Goal: Task Accomplishment & Management: Use online tool/utility

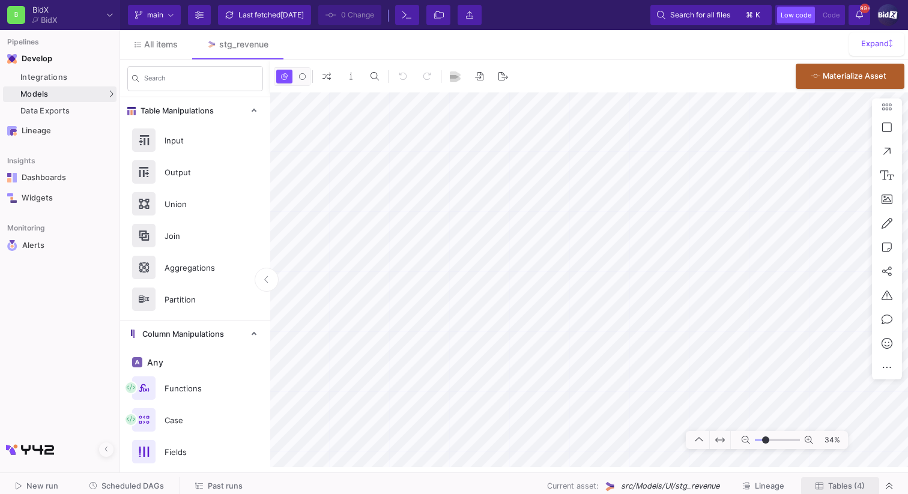
click at [848, 485] on span "Tables (4)" at bounding box center [846, 485] width 37 height 9
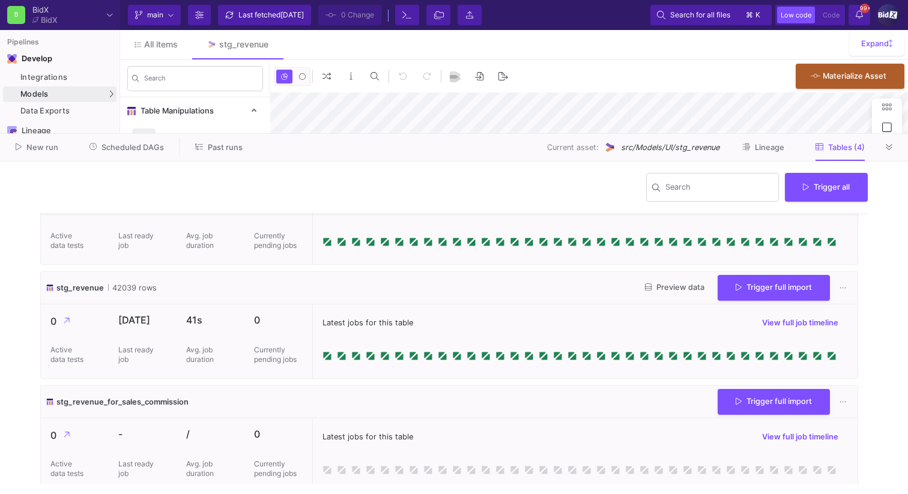
scroll to position [179, 0]
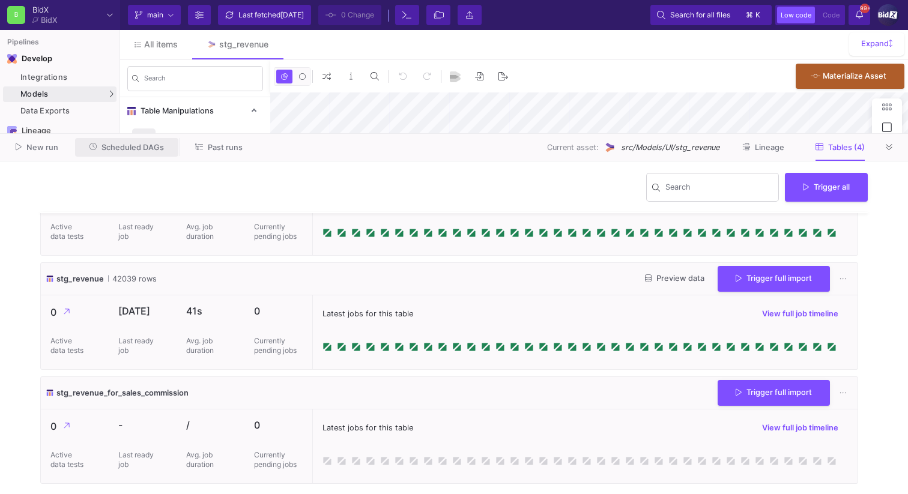
click at [154, 156] on button "Scheduled DAGs" at bounding box center [127, 147] width 104 height 19
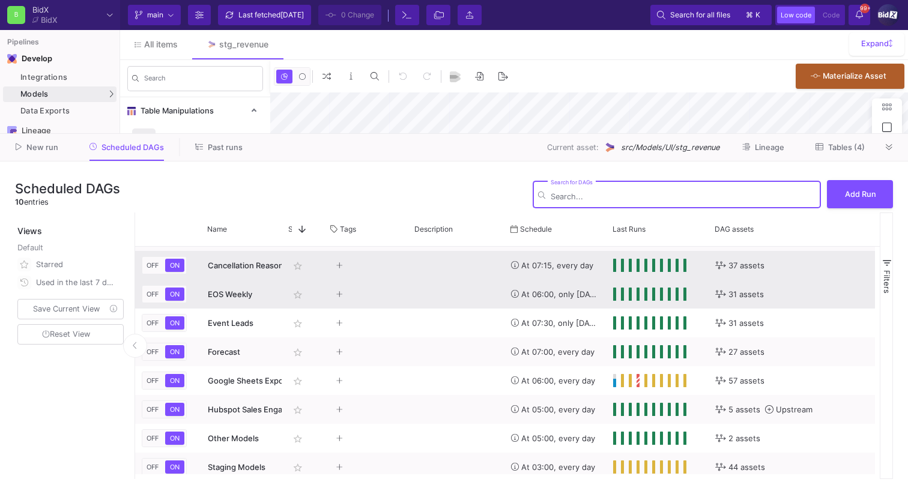
scroll to position [26, 0]
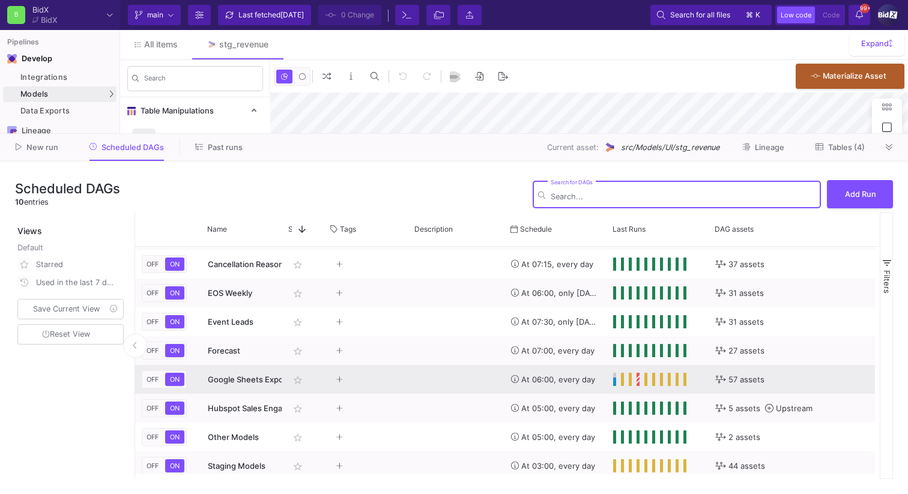
click at [444, 376] on div "Press SPACE to select this row." at bounding box center [456, 379] width 96 height 29
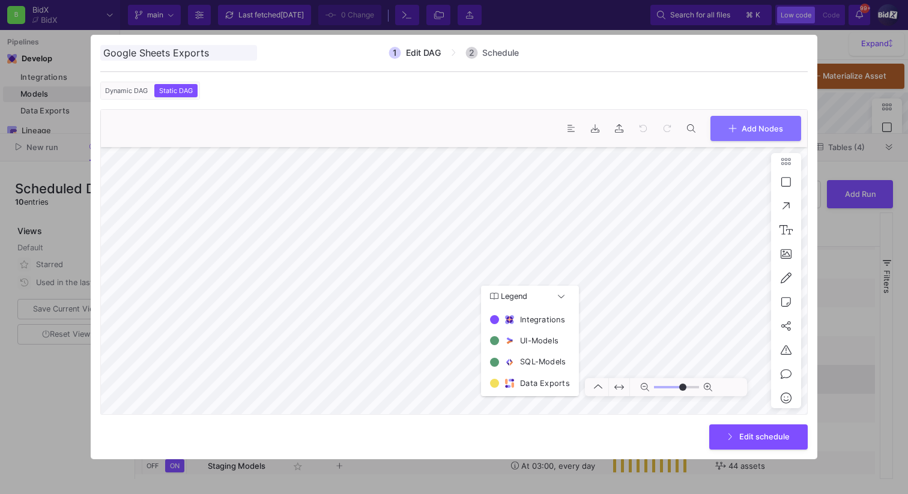
type input "0"
click at [825, 58] on div at bounding box center [454, 247] width 908 height 494
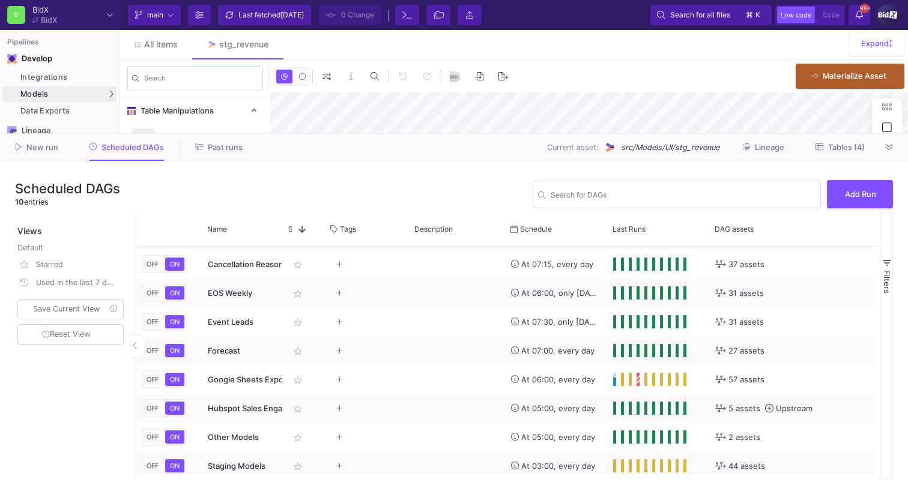
click at [879, 153] on div "Current asset: src/Models/UI/stg_revenue Lineage Tables (4)" at bounding box center [569, 147] width 622 height 19
click at [880, 152] on div at bounding box center [889, 147] width 18 height 18
click at [887, 149] on icon at bounding box center [888, 147] width 7 height 6
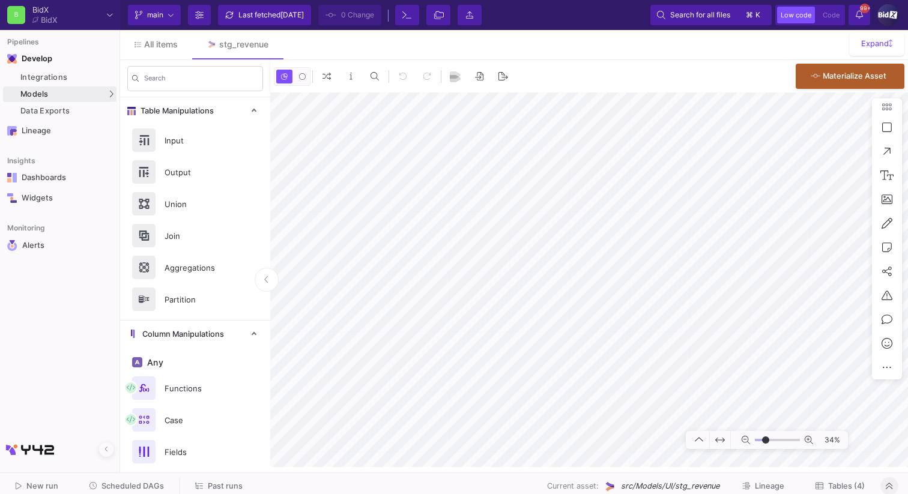
type input "-10"
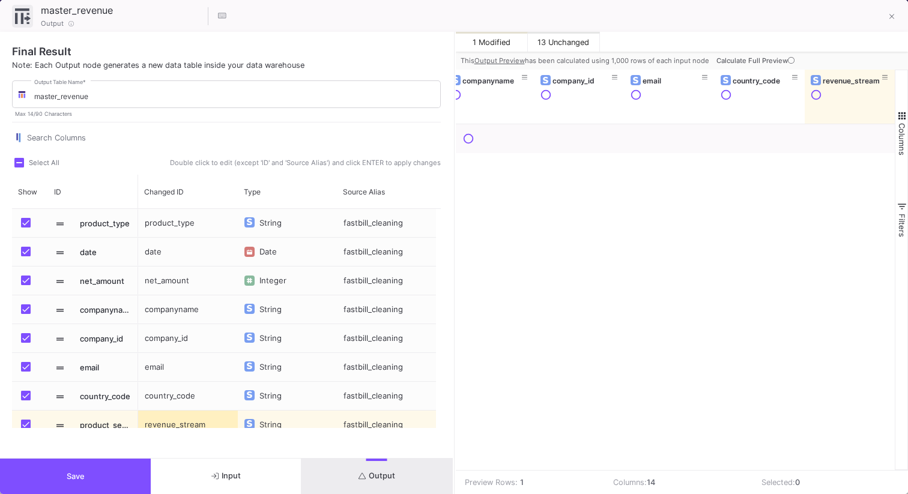
scroll to position [0, 282]
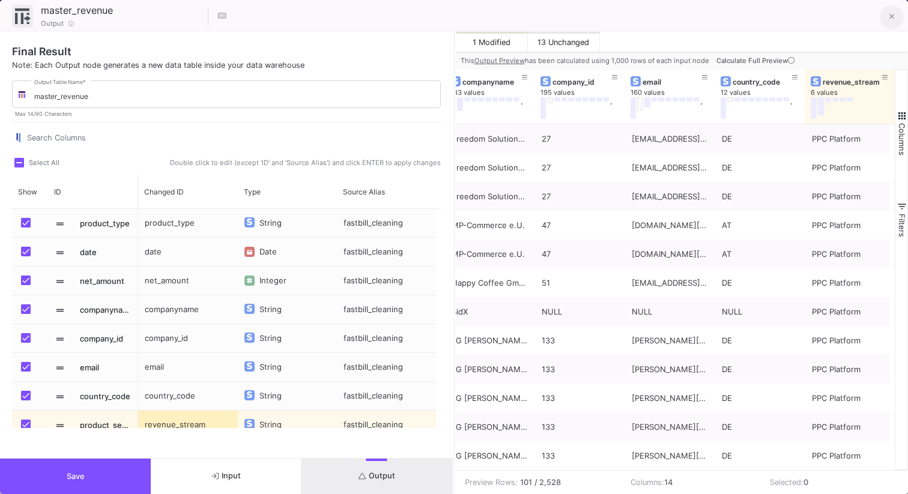
click at [888, 13] on button at bounding box center [891, 17] width 24 height 24
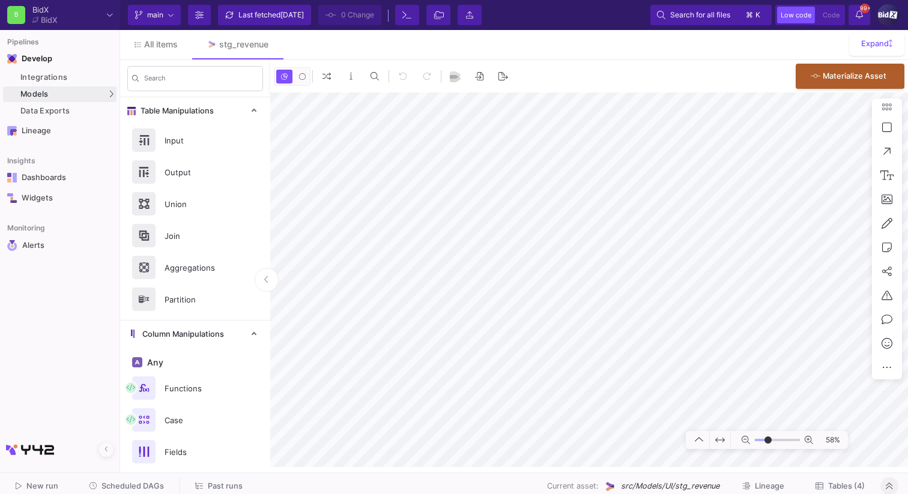
type input "-8"
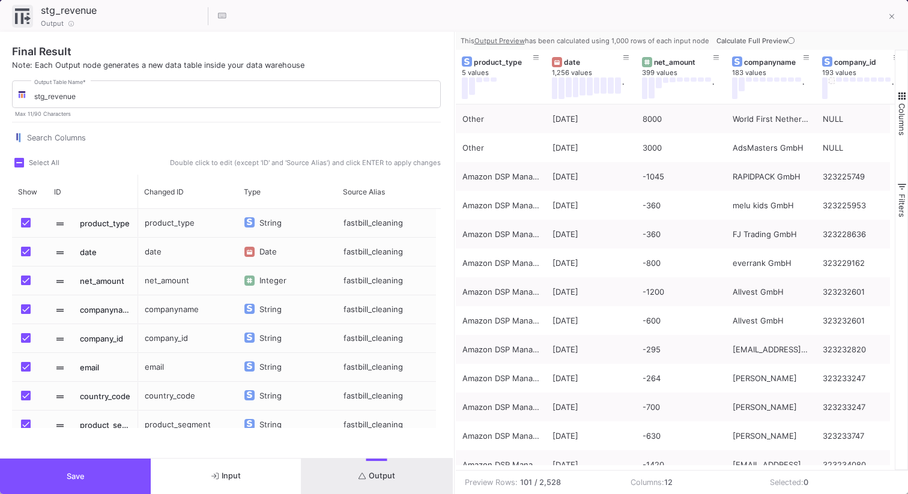
click at [883, 27] on div at bounding box center [890, 16] width 29 height 26
click at [887, 24] on button at bounding box center [891, 17] width 24 height 24
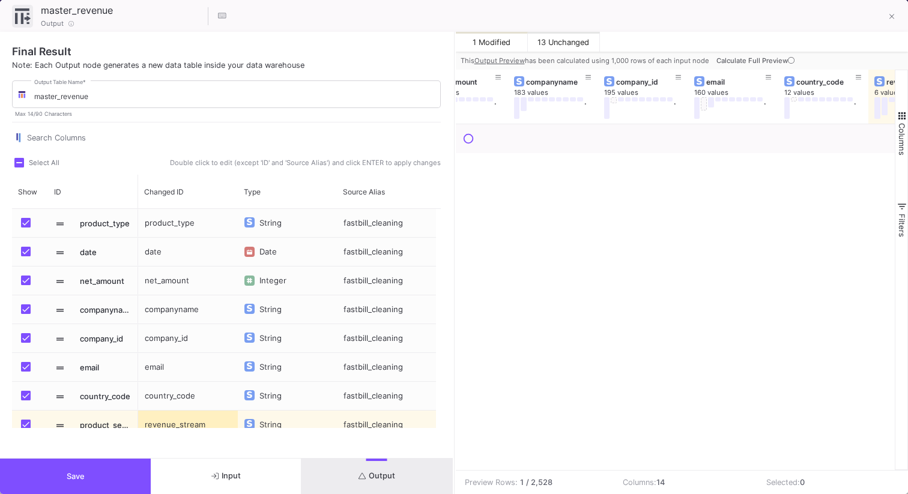
scroll to position [0, 0]
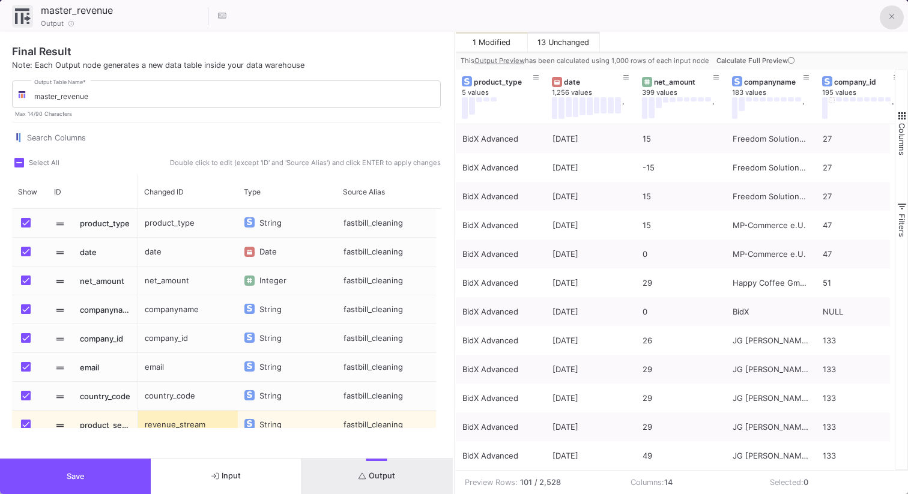
click at [899, 25] on button at bounding box center [891, 17] width 24 height 24
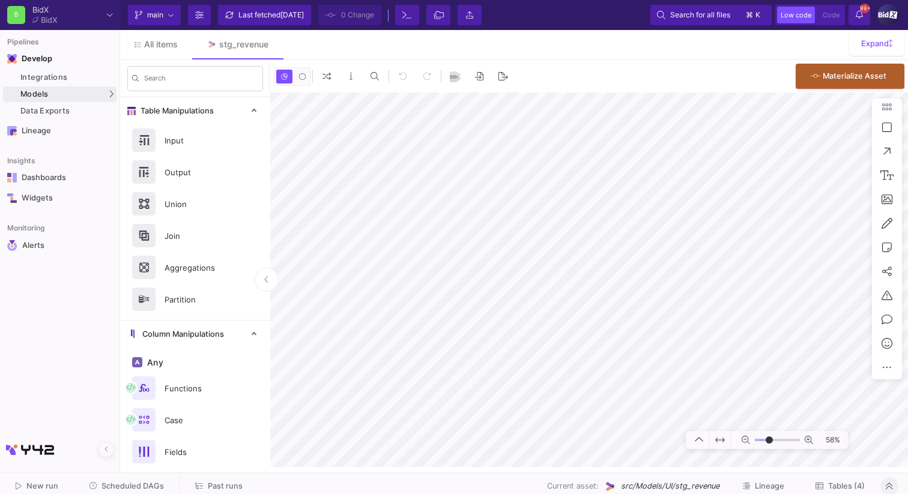
type input "-11"
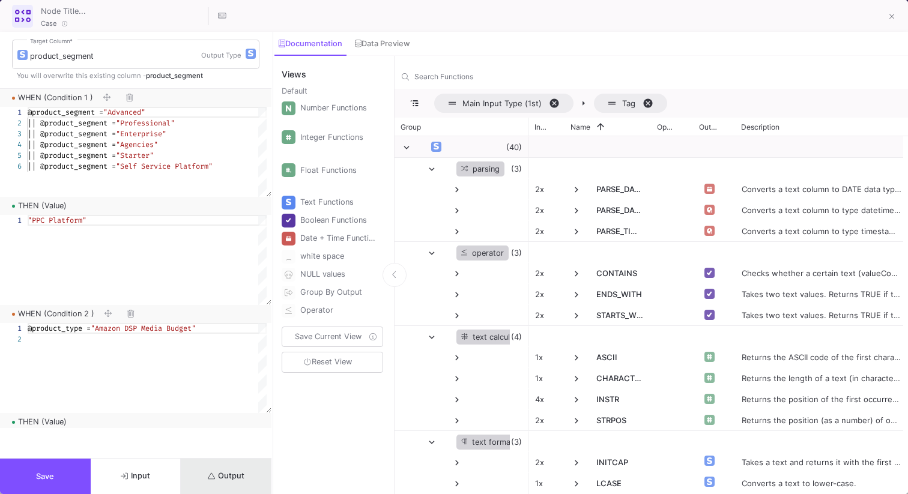
click at [208, 474] on icon "submit" at bounding box center [212, 476] width 8 height 8
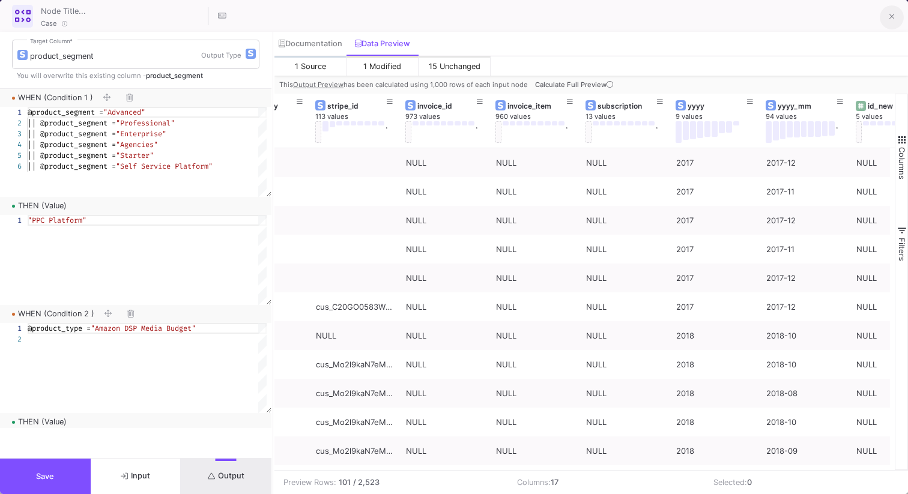
click at [893, 15] on icon at bounding box center [890, 16] width 5 height 5
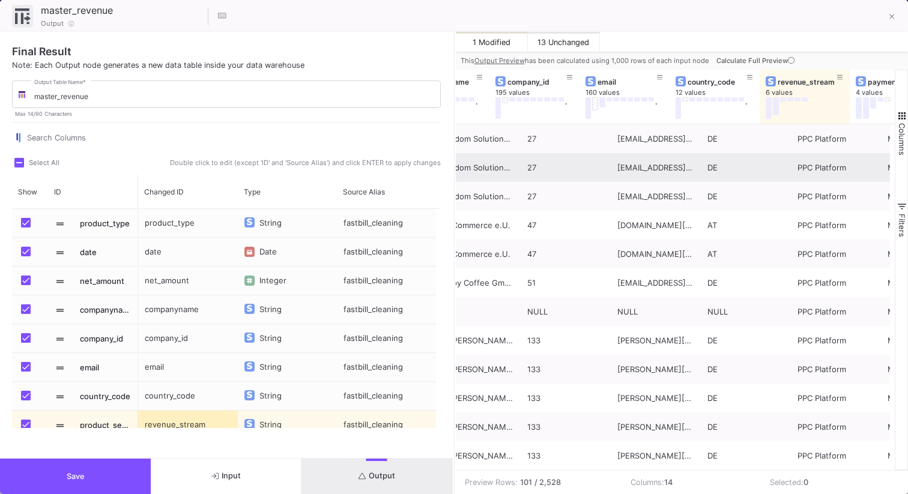
scroll to position [0, 196]
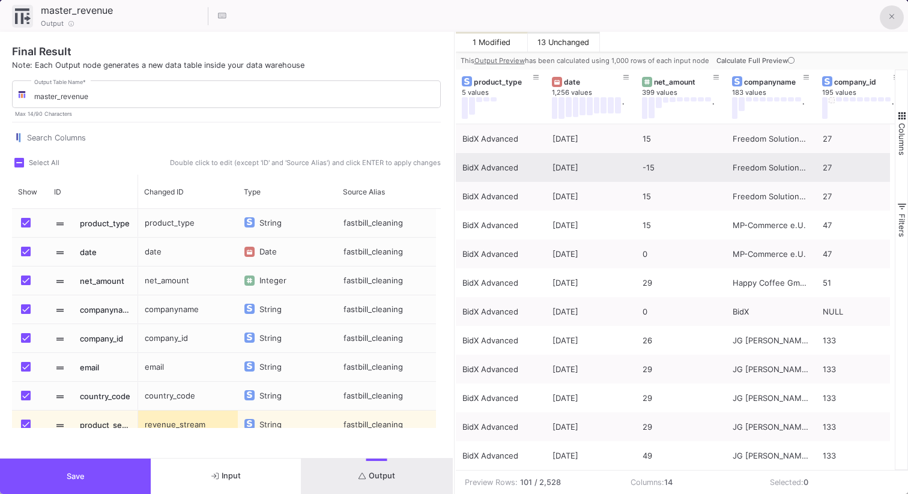
click at [895, 10] on button at bounding box center [891, 17] width 24 height 24
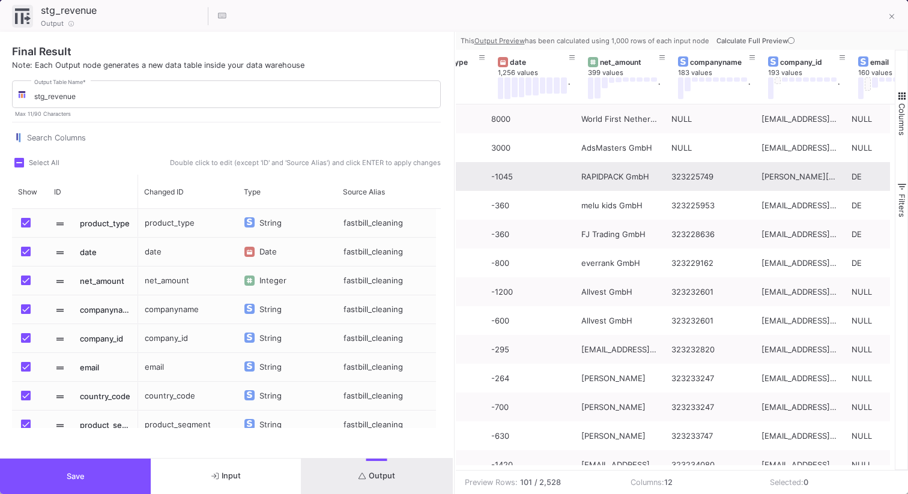
scroll to position [0, 0]
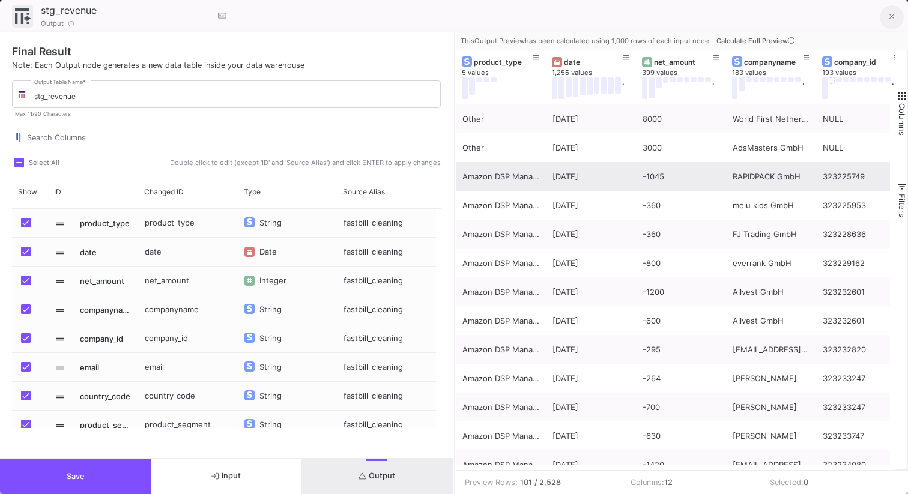
click at [890, 20] on icon at bounding box center [891, 17] width 5 height 8
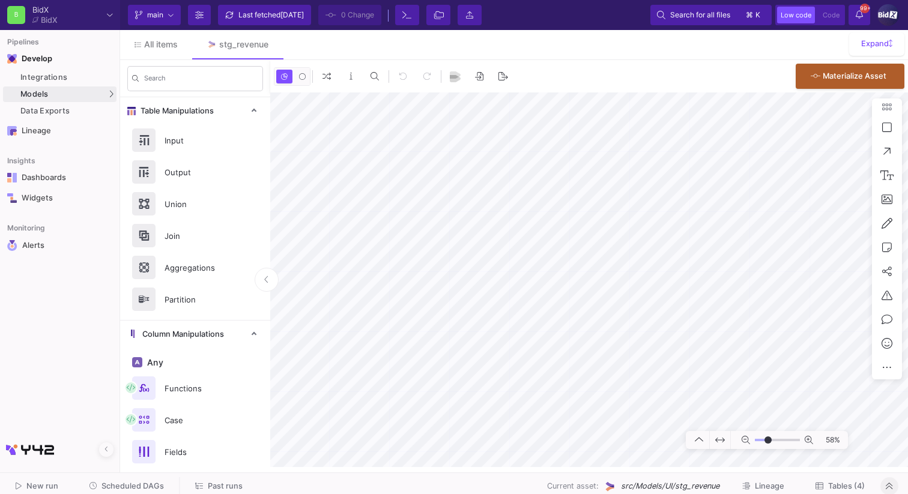
click at [129, 485] on span "Scheduled DAGs" at bounding box center [132, 485] width 62 height 9
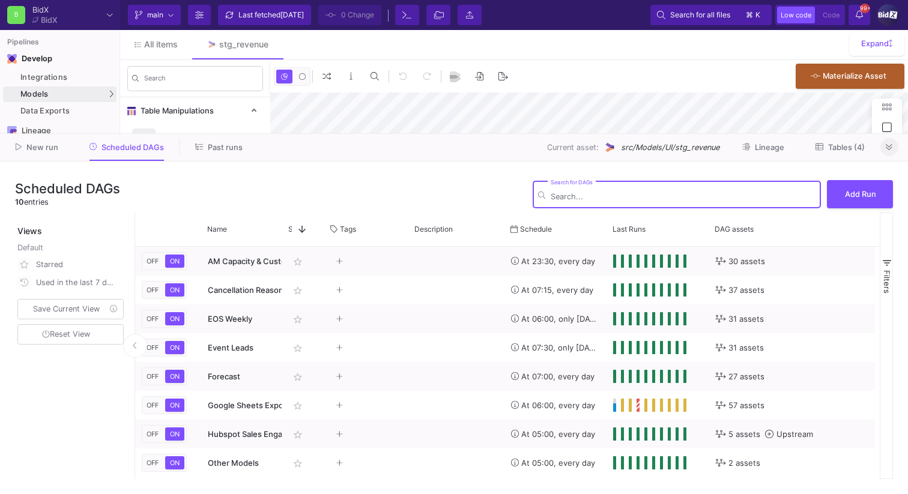
click at [892, 155] on div at bounding box center [889, 147] width 18 height 18
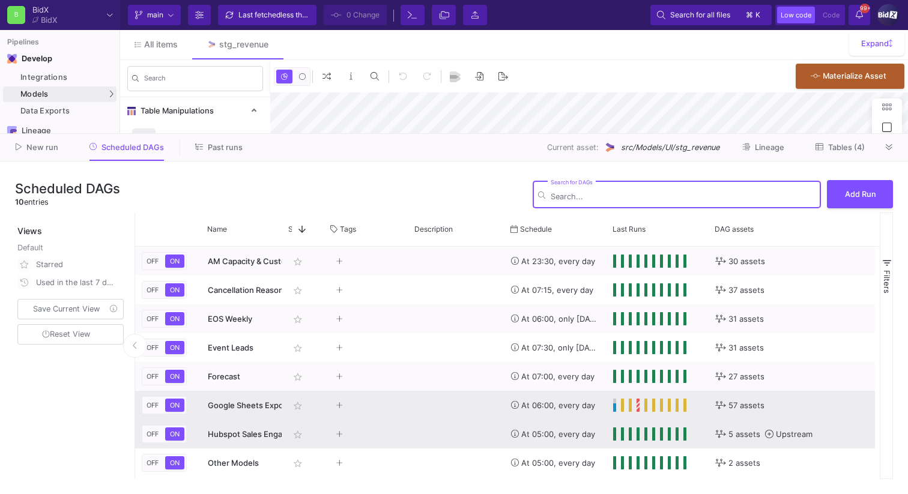
type input "-22"
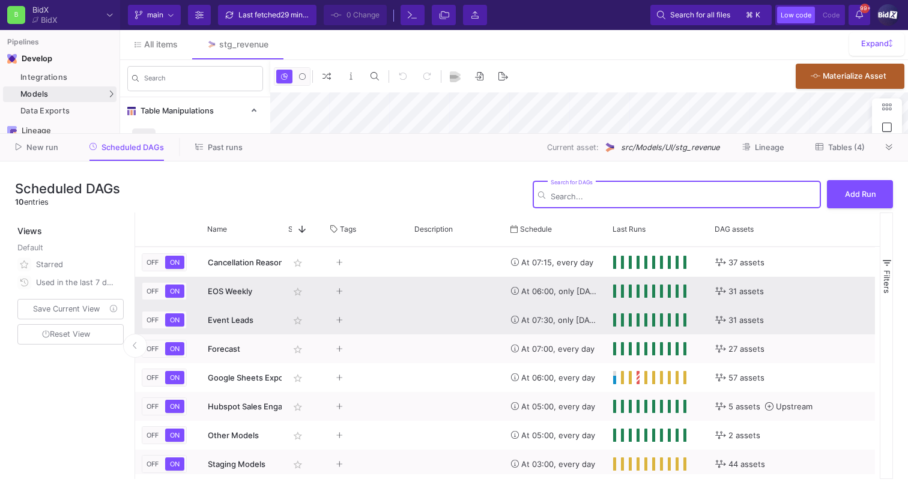
scroll to position [29, 0]
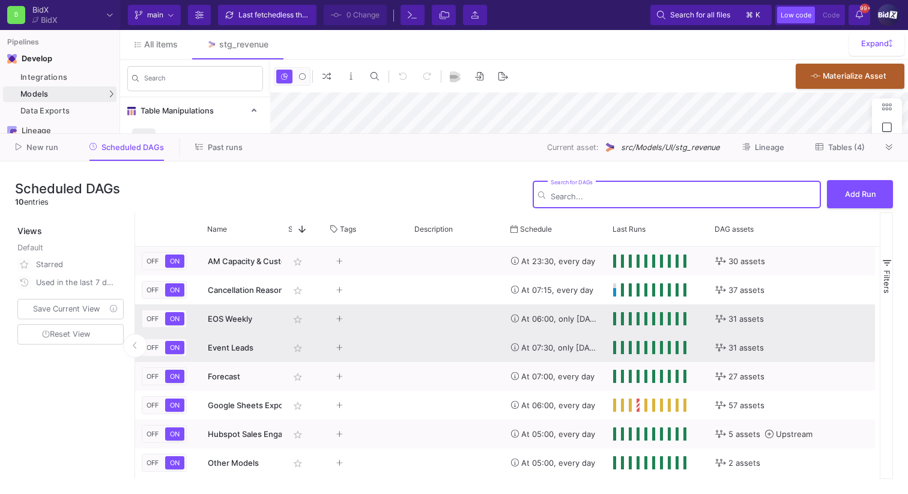
scroll to position [25, 0]
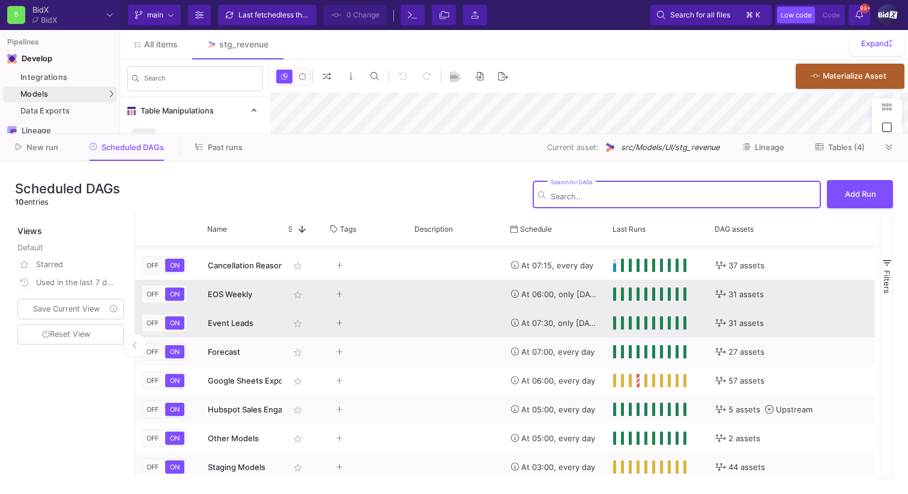
type input "-22"
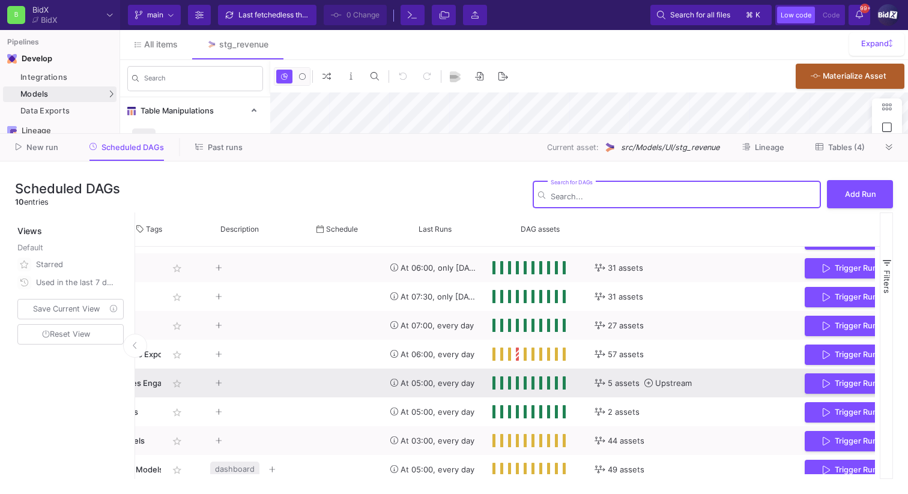
scroll to position [0, 194]
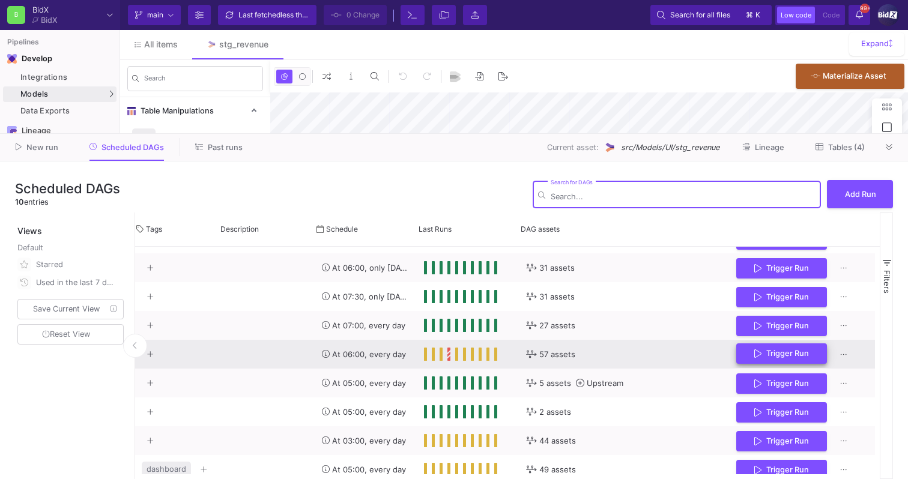
click at [737, 355] on button "Trigger Run" at bounding box center [781, 353] width 91 height 21
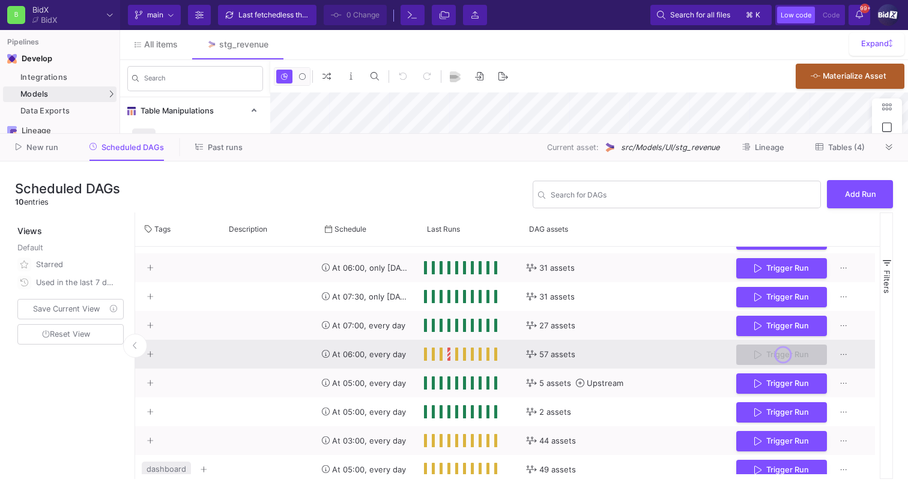
scroll to position [0, 0]
